Goal: Task Accomplishment & Management: Use online tool/utility

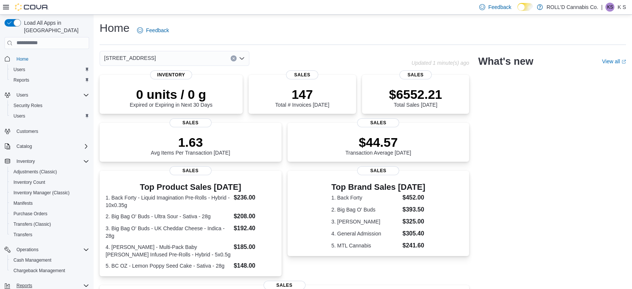
scroll to position [60, 0]
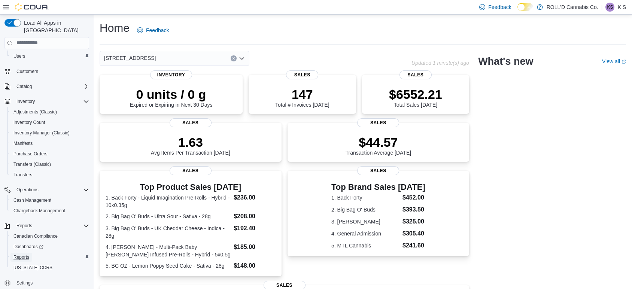
click at [21, 253] on span "Reports" at bounding box center [21, 257] width 16 height 9
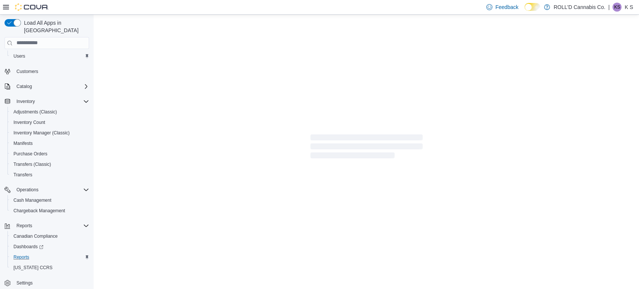
click at [7, 7] on icon at bounding box center [6, 7] width 6 height 6
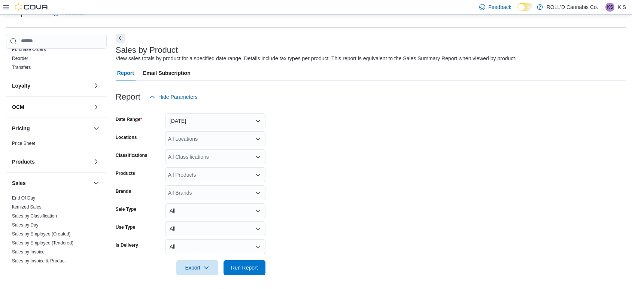
scroll to position [389, 0]
click at [121, 36] on button "Next" at bounding box center [120, 37] width 9 height 9
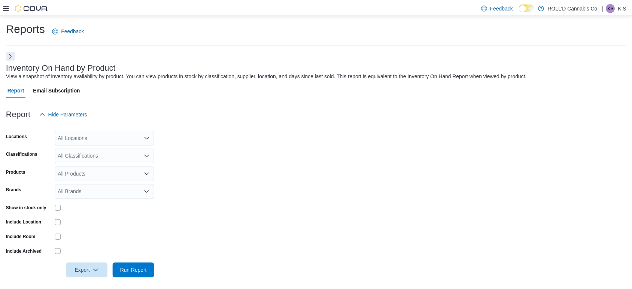
scroll to position [4, 0]
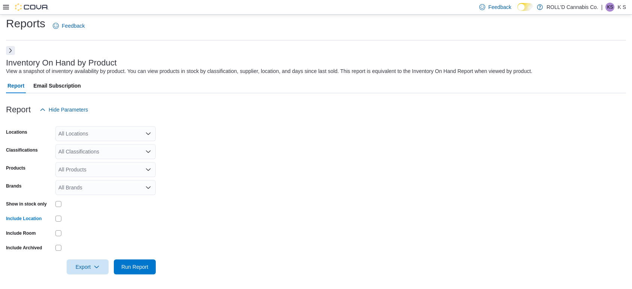
click at [12, 53] on button "Next" at bounding box center [10, 50] width 9 height 9
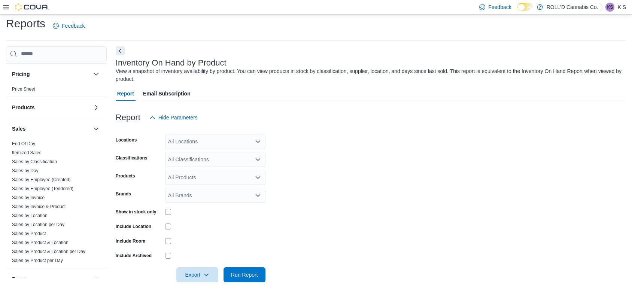
scroll to position [454, 0]
click at [36, 231] on link "Sales by Product" at bounding box center [29, 233] width 34 height 5
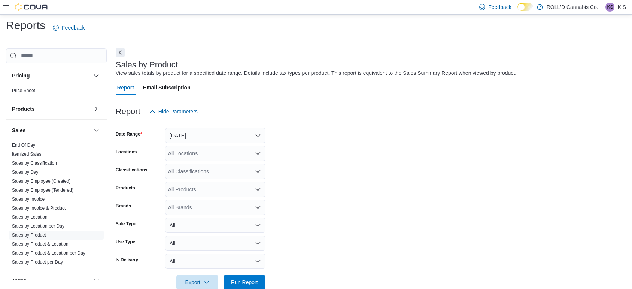
scroll to position [17, 0]
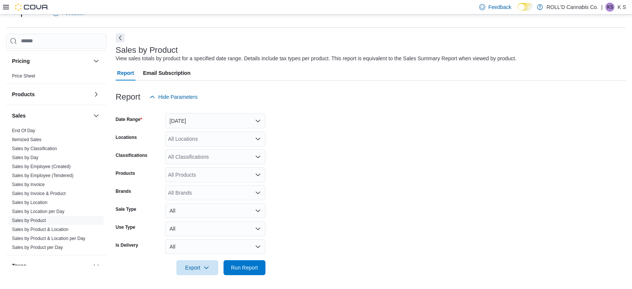
click at [122, 56] on div "View sales totals by product for a specified date range. Details include tax ty…" at bounding box center [316, 59] width 401 height 8
click at [122, 37] on button "Next" at bounding box center [120, 37] width 9 height 9
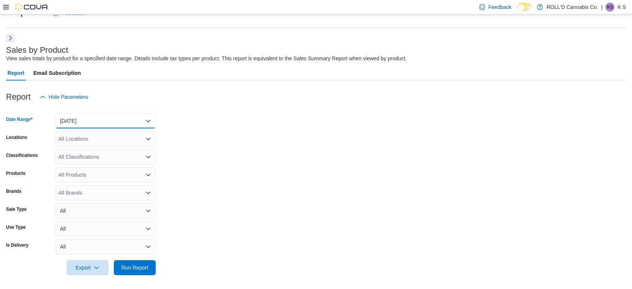
click at [86, 117] on button "[DATE]" at bounding box center [105, 121] width 100 height 15
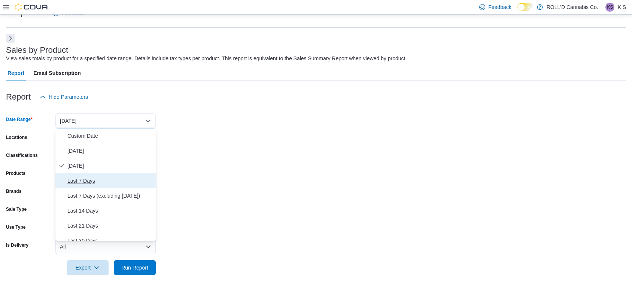
click at [90, 181] on span "Last 7 Days" at bounding box center [109, 180] width 85 height 9
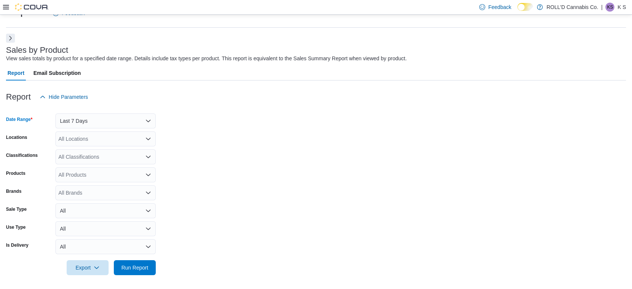
click at [85, 159] on div "All Classifications" at bounding box center [105, 156] width 100 height 15
type input "****"
click at [92, 170] on span "Hash & Kief" at bounding box center [89, 169] width 28 height 7
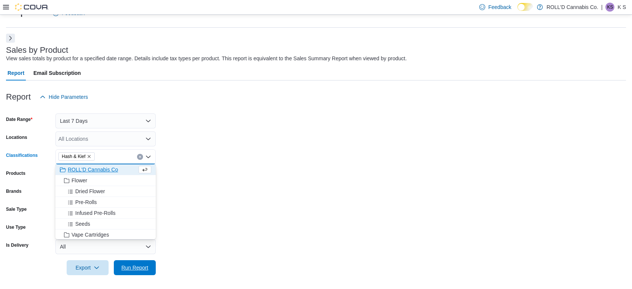
click at [129, 267] on span "Run Report" at bounding box center [134, 267] width 27 height 7
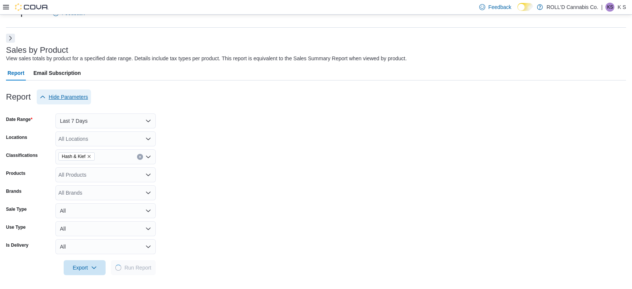
click at [76, 98] on span "Hide Parameters" at bounding box center [68, 96] width 39 height 7
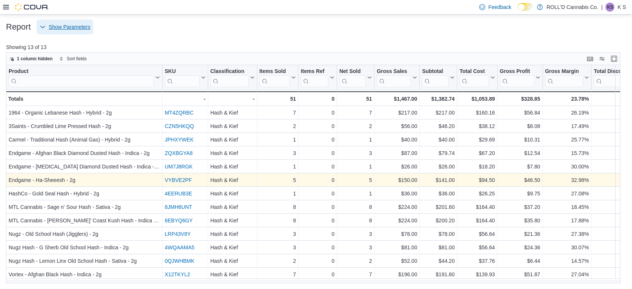
scroll to position [2, 0]
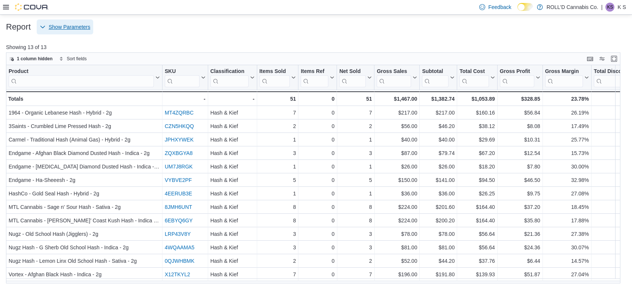
click at [77, 27] on span "Show Parameters" at bounding box center [70, 26] width 42 height 7
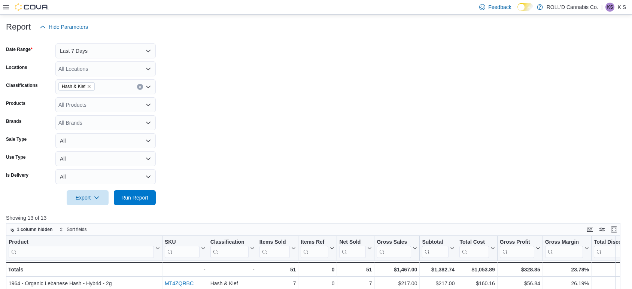
click at [91, 87] on icon "Remove Hash & Kief from selection in this group" at bounding box center [89, 86] width 4 height 4
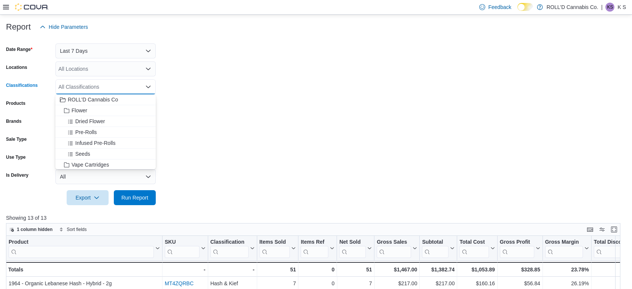
click at [91, 87] on div "All Classifications" at bounding box center [105, 86] width 100 height 15
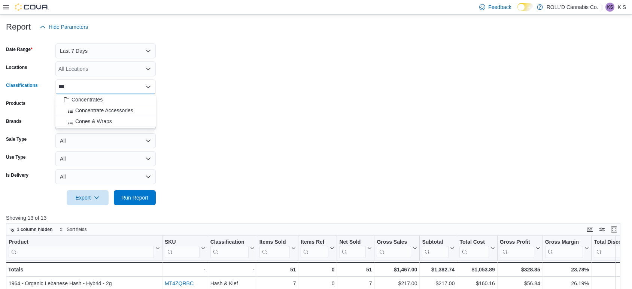
type input "***"
click at [94, 101] on span "Concentrates" at bounding box center [87, 99] width 31 height 7
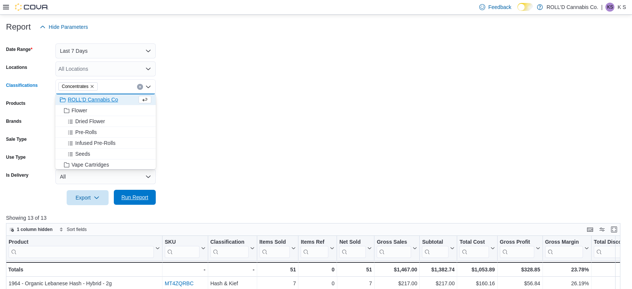
click at [133, 197] on span "Run Report" at bounding box center [134, 197] width 27 height 7
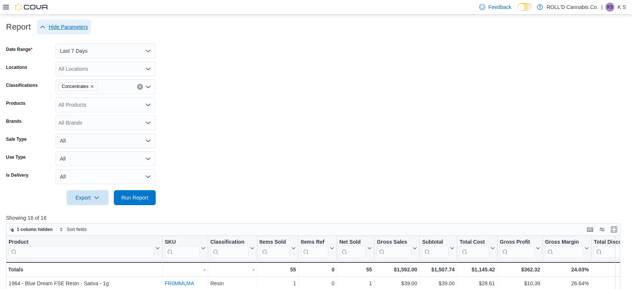
click at [75, 27] on span "Hide Parameters" at bounding box center [68, 26] width 39 height 7
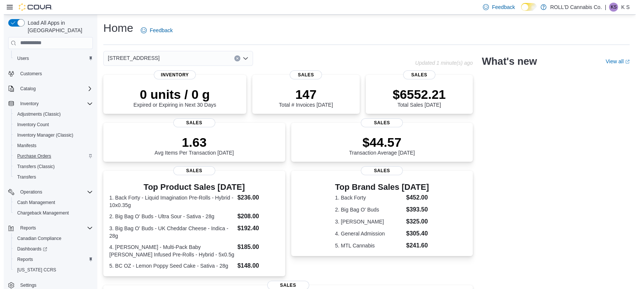
scroll to position [60, 0]
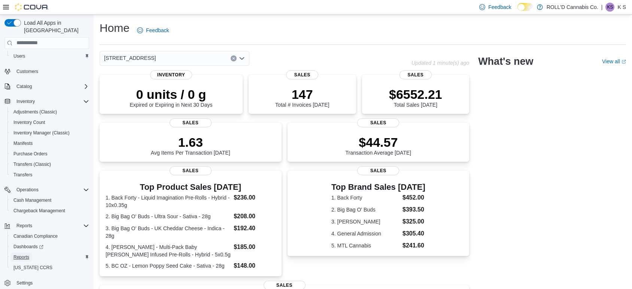
drag, startPoint x: 22, startPoint y: 248, endPoint x: 142, endPoint y: 14, distance: 262.5
click at [22, 254] on span "Reports" at bounding box center [21, 257] width 16 height 6
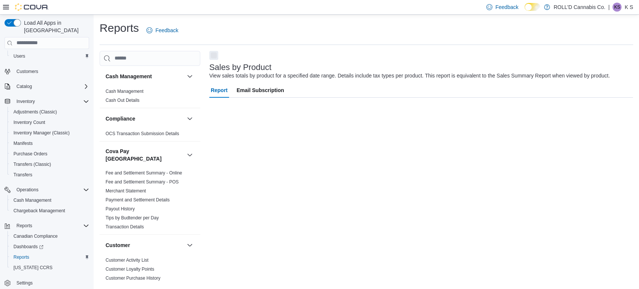
scroll to position [41, 0]
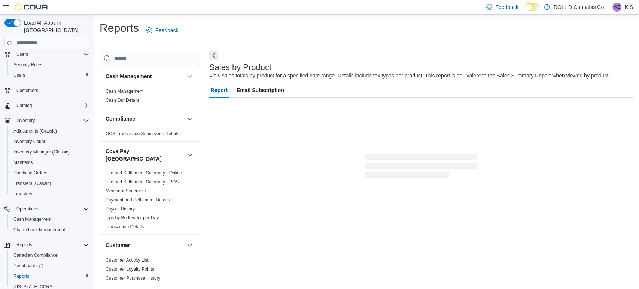
click at [9, 6] on icon at bounding box center [6, 7] width 6 height 6
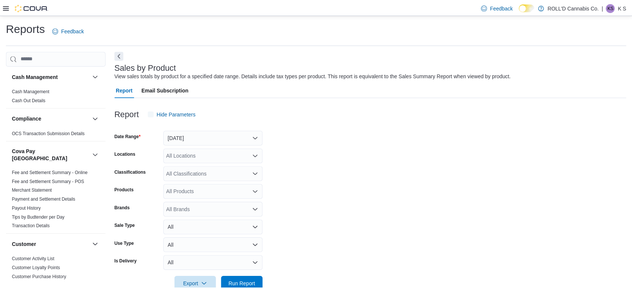
scroll to position [10, 0]
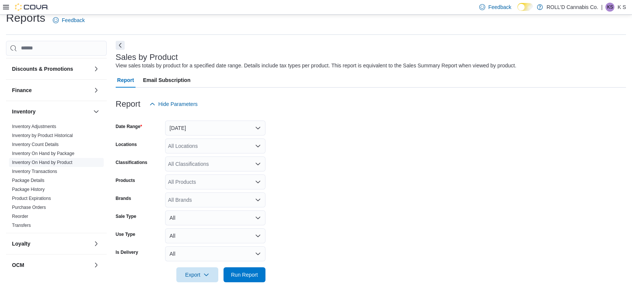
click at [48, 160] on span "Inventory On Hand by Product" at bounding box center [42, 163] width 60 height 6
click at [51, 160] on link "Inventory On Hand by Product" at bounding box center [42, 162] width 60 height 5
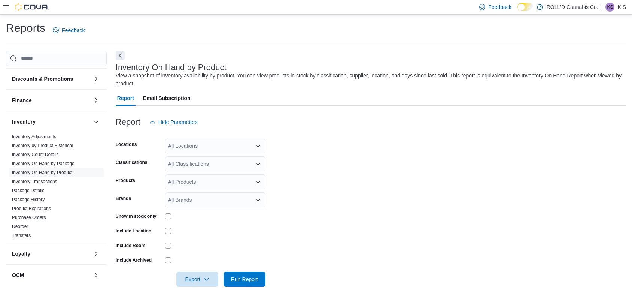
scroll to position [12, 0]
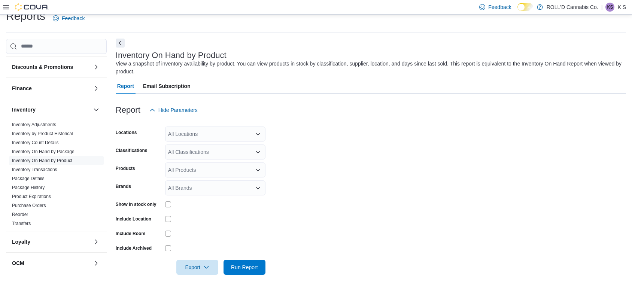
click at [122, 44] on button "Next" at bounding box center [120, 43] width 9 height 9
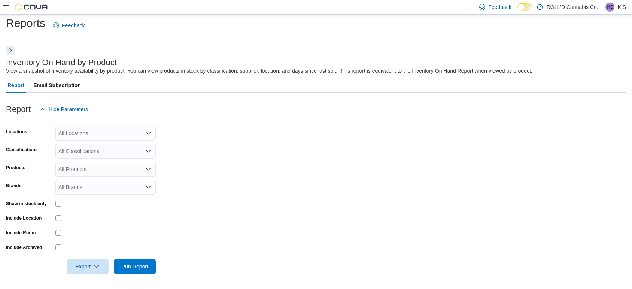
scroll to position [4, 0]
click at [90, 130] on div "All Locations" at bounding box center [105, 133] width 100 height 15
click at [213, 175] on form "Locations All Locations Classifications All Classifications Products All Produc…" at bounding box center [316, 195] width 620 height 157
click at [141, 151] on div "All Classifications" at bounding box center [105, 151] width 100 height 15
type input "****"
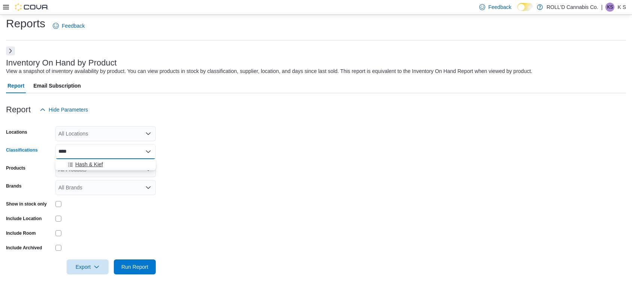
click at [141, 163] on div "Hash & Kief" at bounding box center [105, 164] width 91 height 7
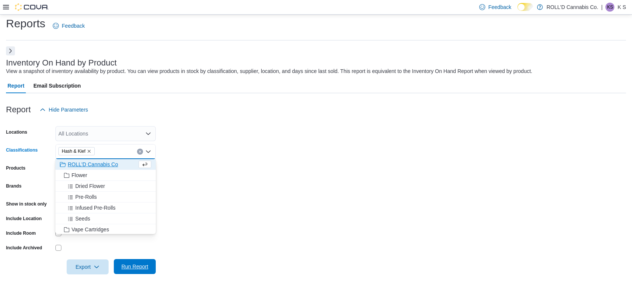
click at [149, 264] on span "Run Report" at bounding box center [134, 266] width 33 height 15
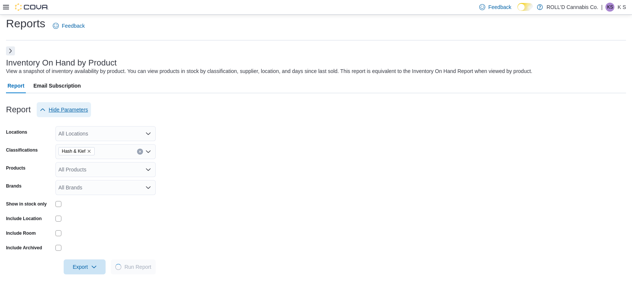
click at [81, 110] on span "Hide Parameters" at bounding box center [68, 109] width 39 height 7
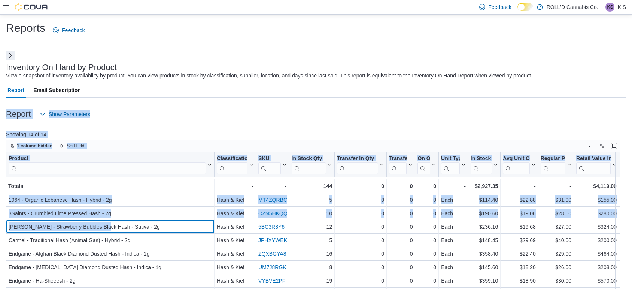
drag, startPoint x: 99, startPoint y: 136, endPoint x: 158, endPoint y: 94, distance: 72.2
click at [158, 94] on div "Report Email Subscription Report Show Parameters Locations All Locations Classi…" at bounding box center [316, 227] width 620 height 288
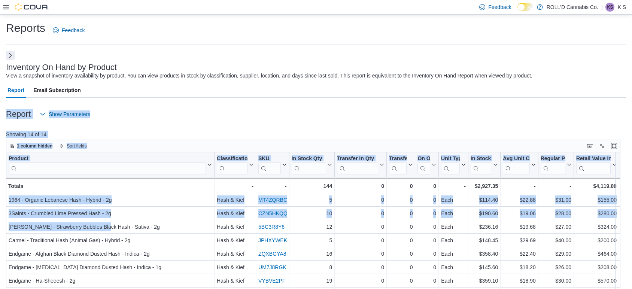
click at [158, 115] on div "Report Show Parameters" at bounding box center [316, 114] width 620 height 15
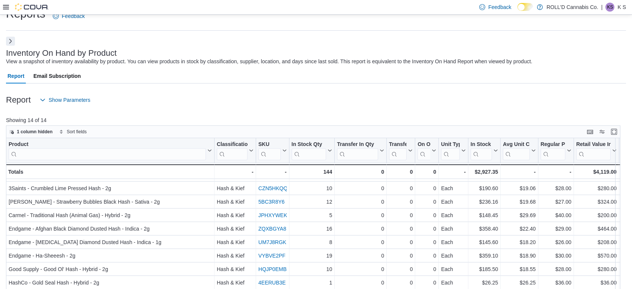
scroll to position [87, 0]
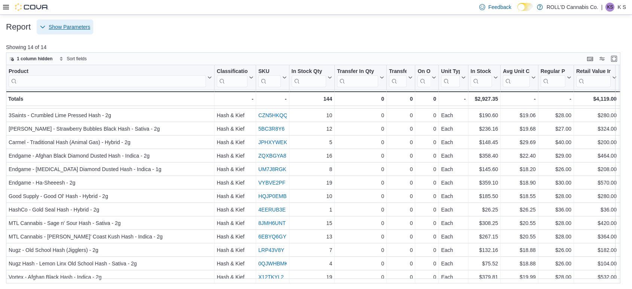
click at [84, 29] on span "Show Parameters" at bounding box center [70, 26] width 42 height 7
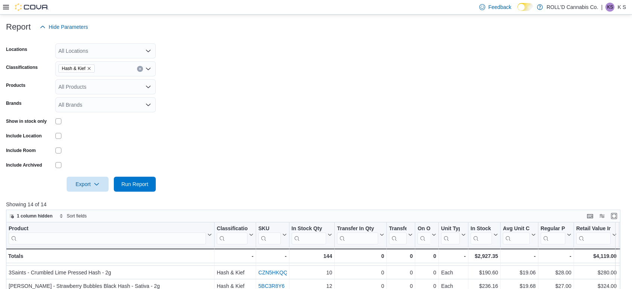
click at [91, 67] on icon "Remove Hash & Kief from selection in this group" at bounding box center [89, 68] width 4 height 4
click at [91, 67] on div "Hash & Kief" at bounding box center [105, 68] width 100 height 15
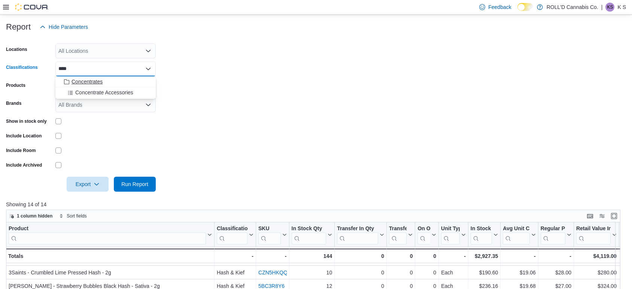
type input "****"
click at [96, 80] on span "Concentrates" at bounding box center [87, 81] width 31 height 7
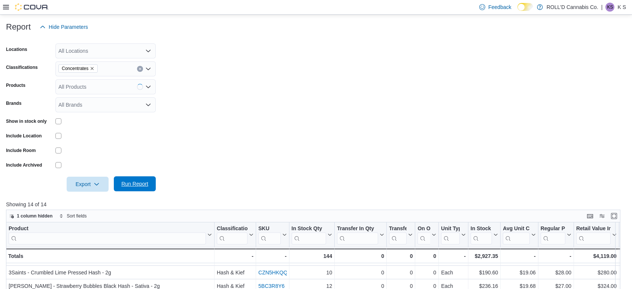
click at [141, 185] on span "Run Report" at bounding box center [134, 183] width 27 height 7
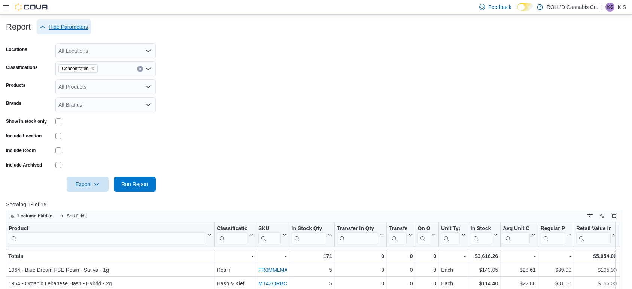
click at [80, 23] on span "Hide Parameters" at bounding box center [68, 26] width 39 height 7
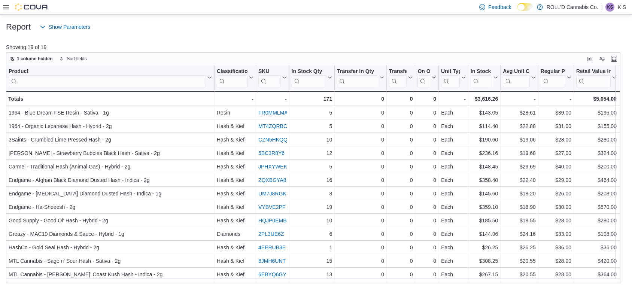
click at [7, 8] on icon at bounding box center [6, 7] width 6 height 6
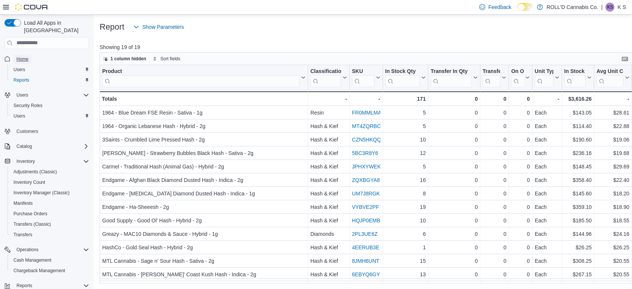
click at [30, 55] on link "Home" at bounding box center [22, 59] width 18 height 9
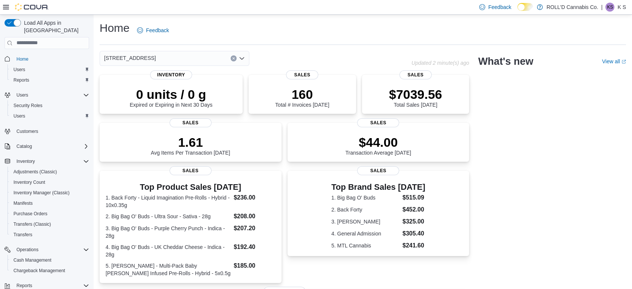
scroll to position [1, 0]
